Goal: Task Accomplishment & Management: Manage account settings

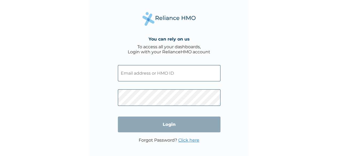
type input "PPY/10703/A"
click at [147, 126] on input "Login" at bounding box center [169, 125] width 102 height 16
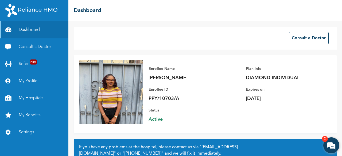
click at [332, 146] on em at bounding box center [331, 145] width 14 height 14
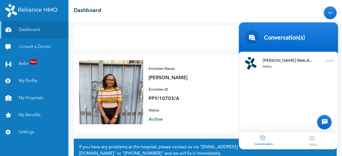
click at [197, 50] on div "Consult a Doctor Enrollee Name Emilia Omini Enrollee ID PPY/10703/A Plan Info D…" at bounding box center [204, 88] width 273 height 135
click at [320, 124] on div at bounding box center [324, 122] width 14 height 14
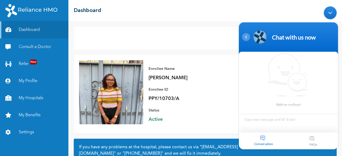
click at [248, 39] on div "Navigation go back" at bounding box center [246, 37] width 8 height 8
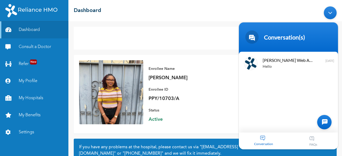
click at [332, 13] on div "Minimize live chat window" at bounding box center [329, 12] width 13 height 13
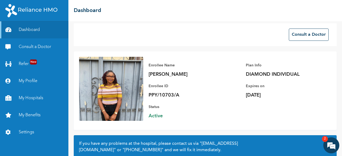
scroll to position [3, 0]
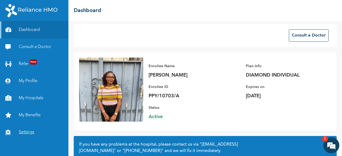
click at [28, 128] on link "Settings" at bounding box center [34, 132] width 68 height 17
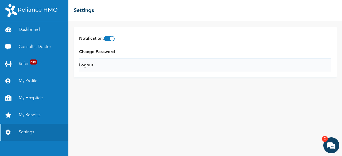
click at [86, 66] on link "Logout" at bounding box center [86, 65] width 14 height 6
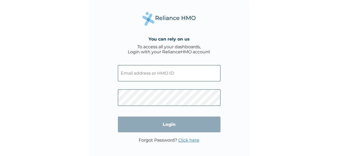
type input "PPY/10703/A"
click at [143, 75] on input "PPY/10703/A" at bounding box center [169, 73] width 102 height 16
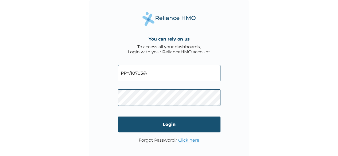
click at [147, 124] on input "Login" at bounding box center [169, 125] width 102 height 16
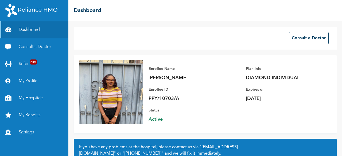
click at [22, 134] on link "Settings" at bounding box center [34, 132] width 68 height 17
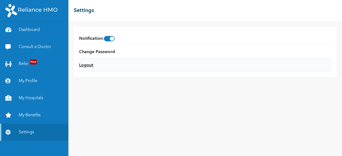
click at [88, 68] on link "Logout" at bounding box center [86, 65] width 14 height 6
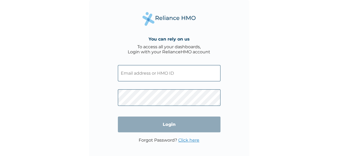
type input "PPY/10703/A"
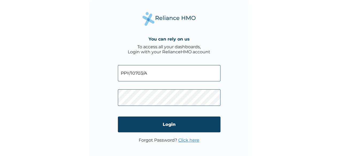
click at [153, 75] on input "PPY/10703/A" at bounding box center [169, 73] width 102 height 16
click at [73, 98] on div "You can rely on us To access all your dashboards, Login with your RelianceHMO a…" at bounding box center [169, 78] width 338 height 156
click at [185, 140] on link "Click here" at bounding box center [188, 140] width 21 height 5
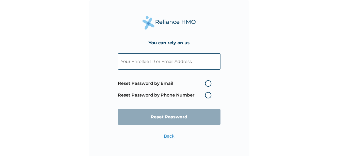
click at [207, 99] on span "Reset Password by Email Reset Password by Phone Number" at bounding box center [166, 89] width 96 height 23
click at [207, 97] on label "Reset Password by Phone Number" at bounding box center [166, 95] width 96 height 6
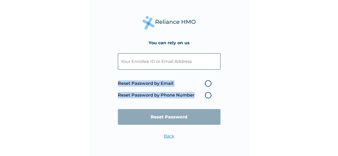
click at [207, 97] on label "Reset Password by Phone Number" at bounding box center [166, 95] width 96 height 6
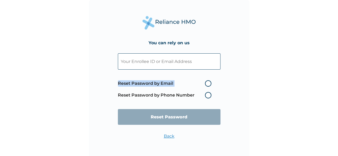
click at [207, 97] on label "Reset Password by Phone Number" at bounding box center [166, 95] width 96 height 6
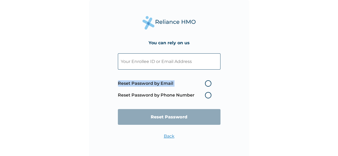
click at [207, 97] on label "Reset Password by Phone Number" at bounding box center [166, 95] width 96 height 6
click at [169, 136] on link "Back" at bounding box center [169, 136] width 11 height 5
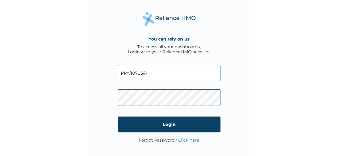
click at [106, 93] on div "You can rely on us To access all your dashboards, Login with your RelianceHMO a…" at bounding box center [169, 80] width 160 height 160
